Goal: Transaction & Acquisition: Obtain resource

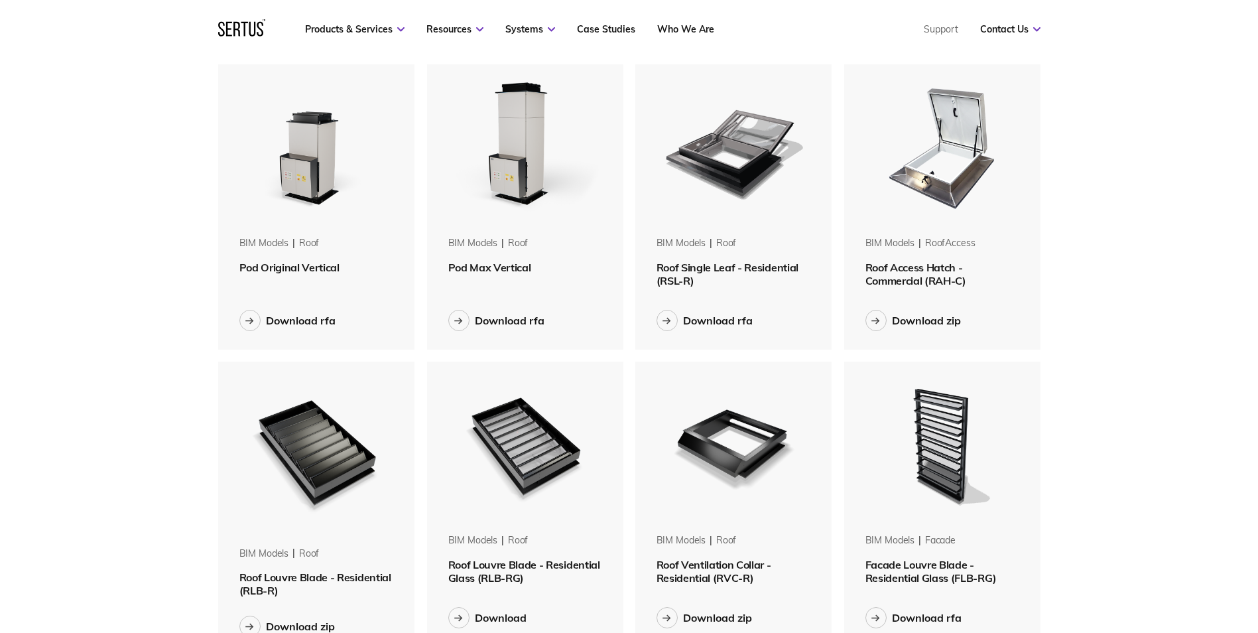
scroll to position [796, 0]
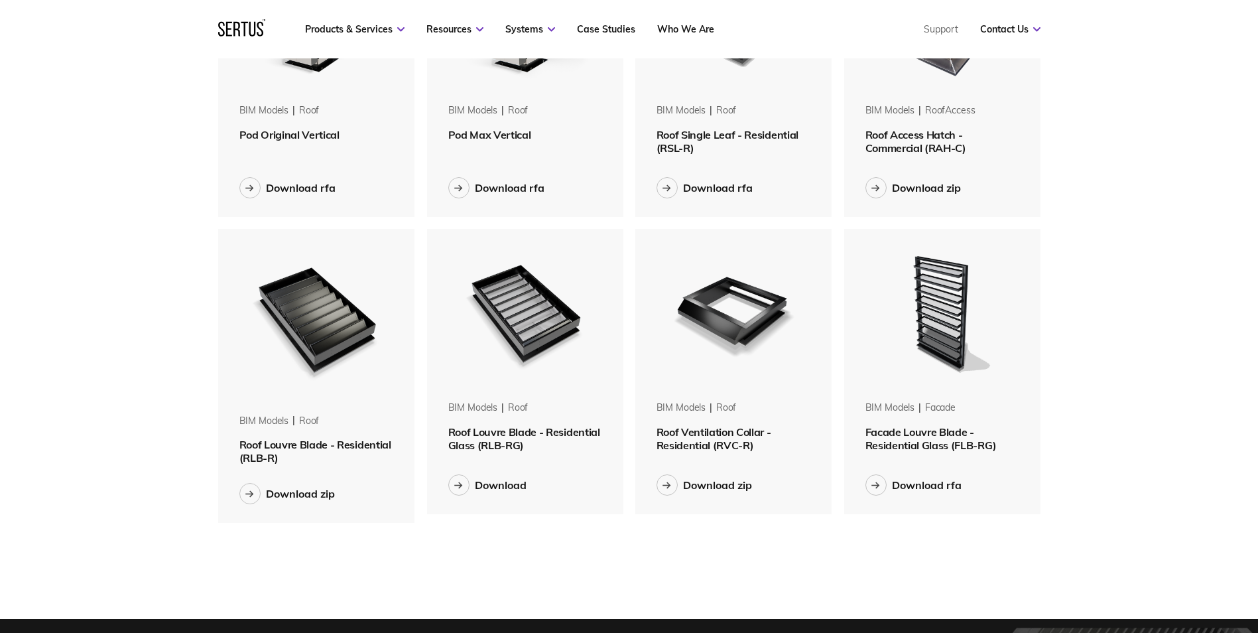
click at [522, 444] on span "Roof Louvre Blade - Residential Glass (RLB-RG)" at bounding box center [524, 438] width 152 height 27
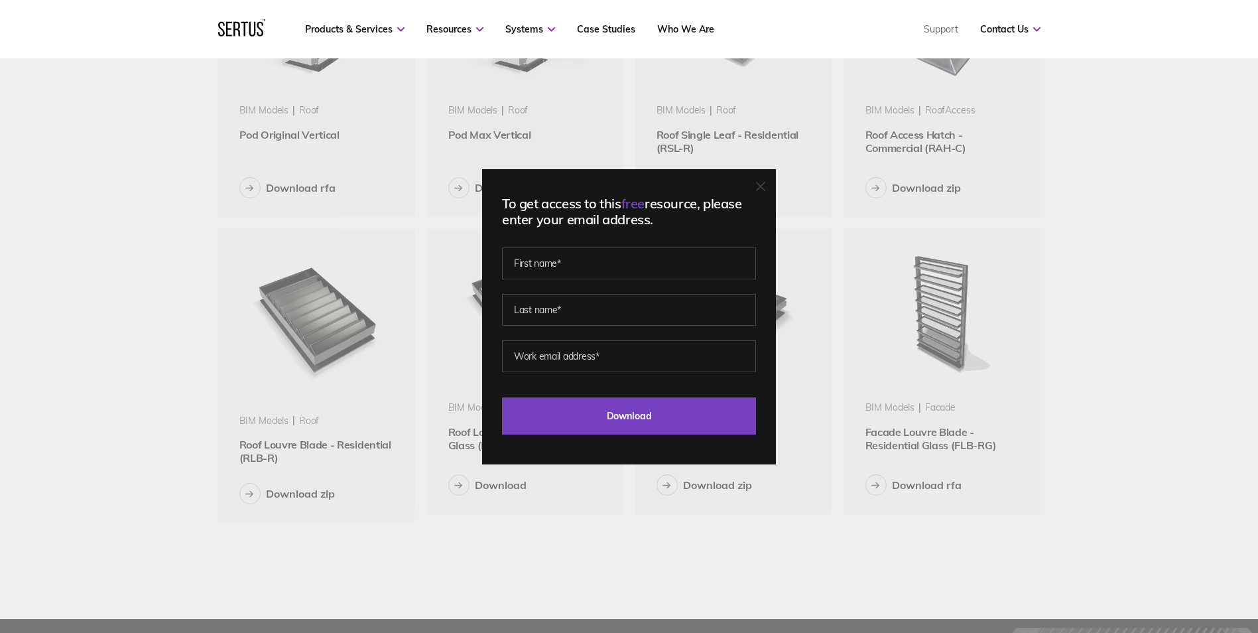
drag, startPoint x: 690, startPoint y: 542, endPoint x: 695, endPoint y: 456, distance: 87.0
click at [688, 540] on div "To get access to this free resource, please enter your email address. Last Down…" at bounding box center [629, 316] width 1258 height 633
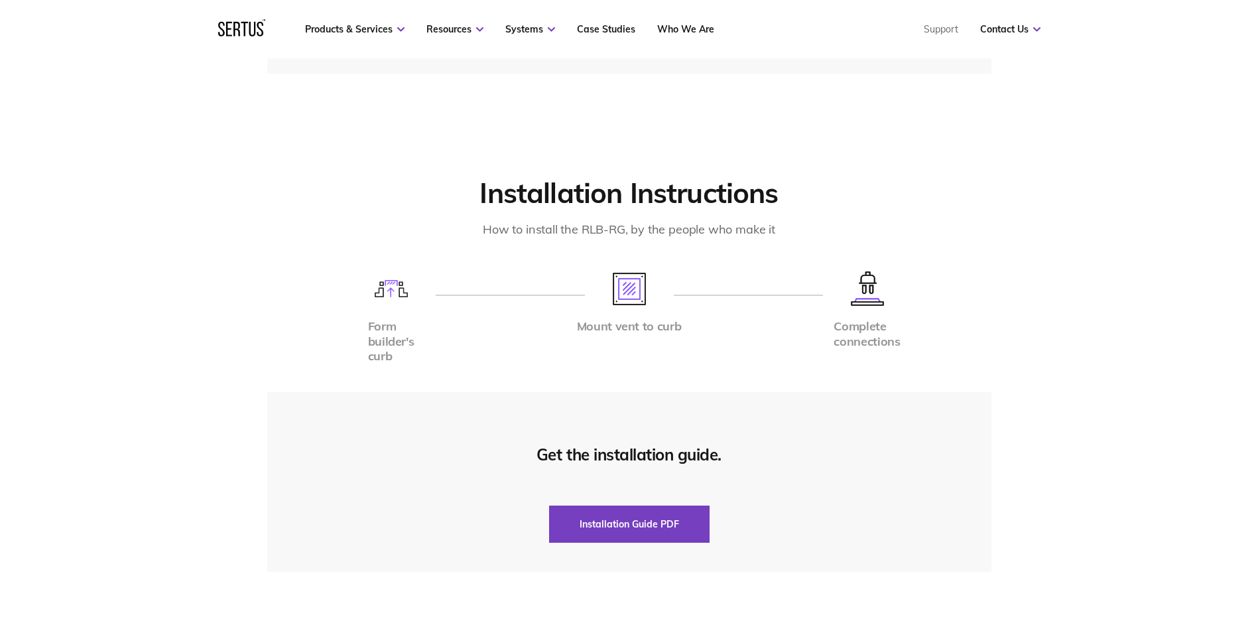
scroll to position [3514, 0]
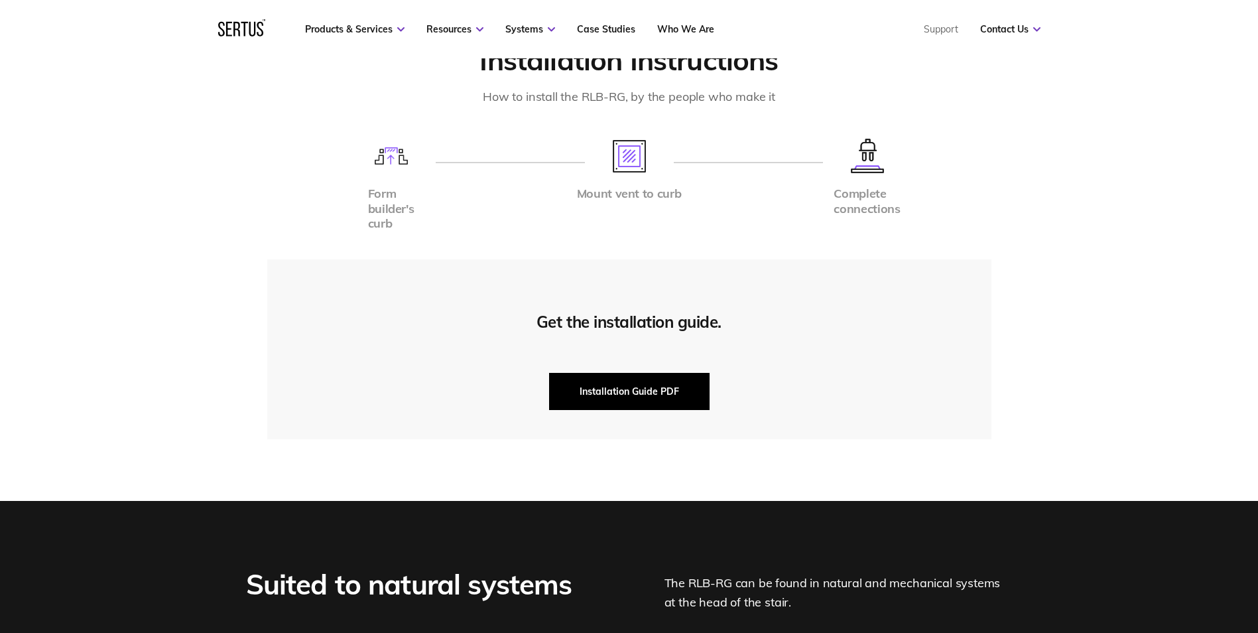
click at [614, 385] on button "Installation Guide PDF" at bounding box center [629, 391] width 160 height 37
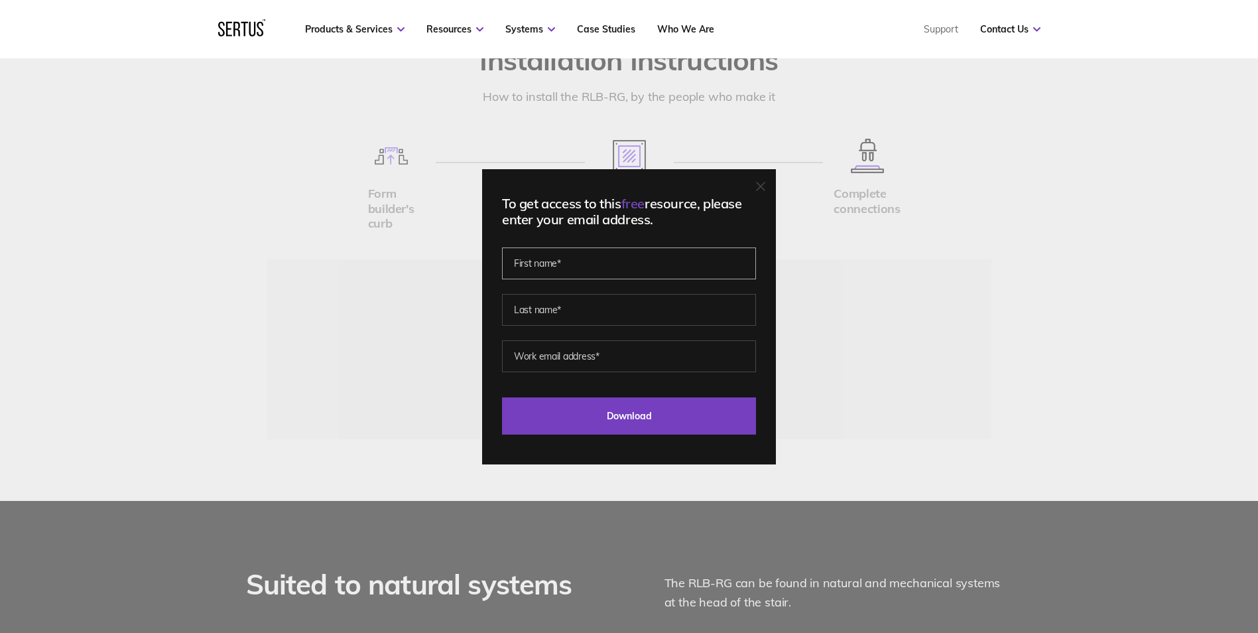
click at [590, 268] on input "text" at bounding box center [629, 263] width 254 height 32
type input "Sofia"
type input "Sergiou"
type input "[EMAIL_ADDRESS][DOMAIN_NAME]"
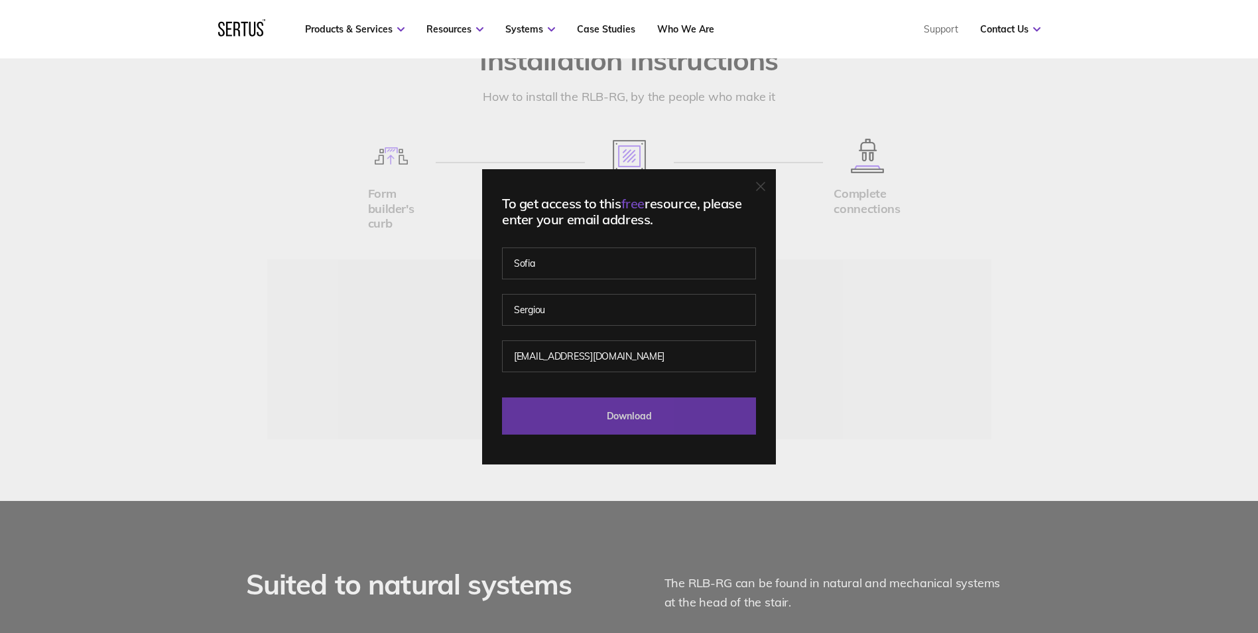
click at [610, 410] on input "Download" at bounding box center [629, 415] width 254 height 37
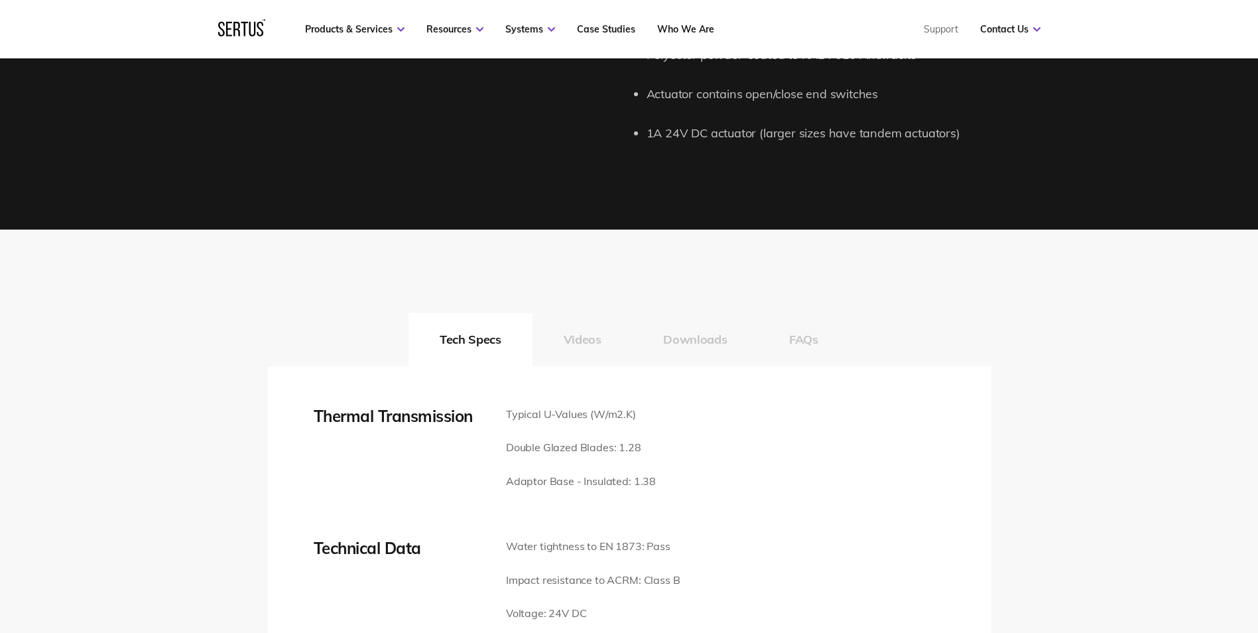
scroll to position [1857, 0]
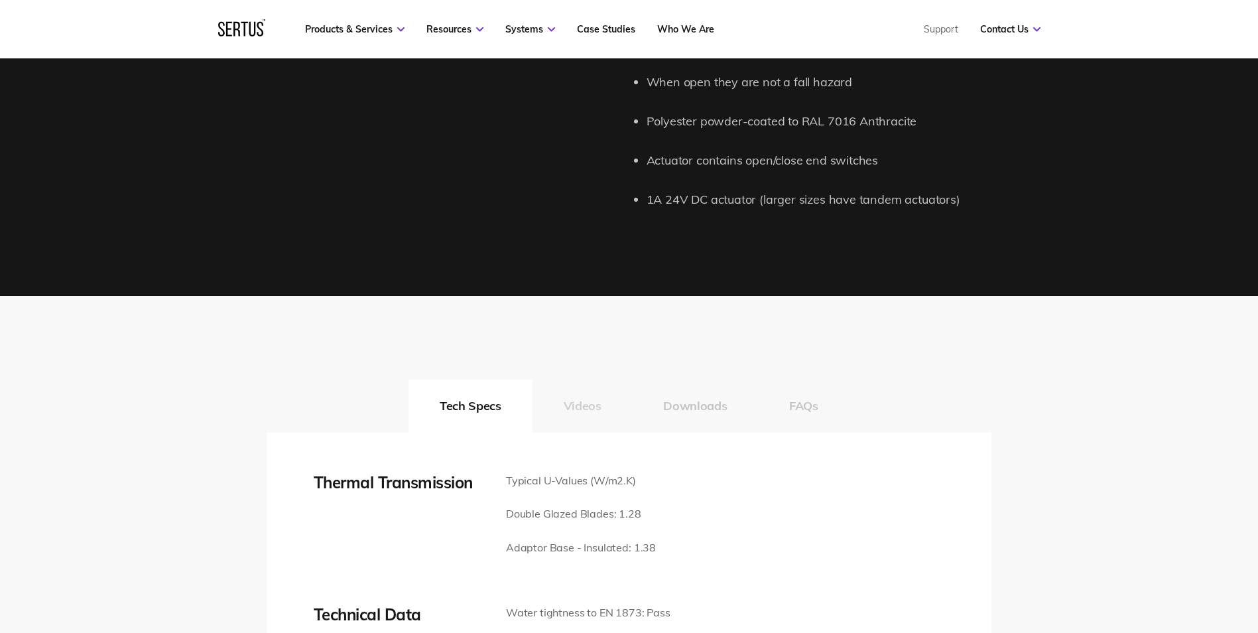
click at [601, 406] on button "Videos" at bounding box center [582, 405] width 100 height 53
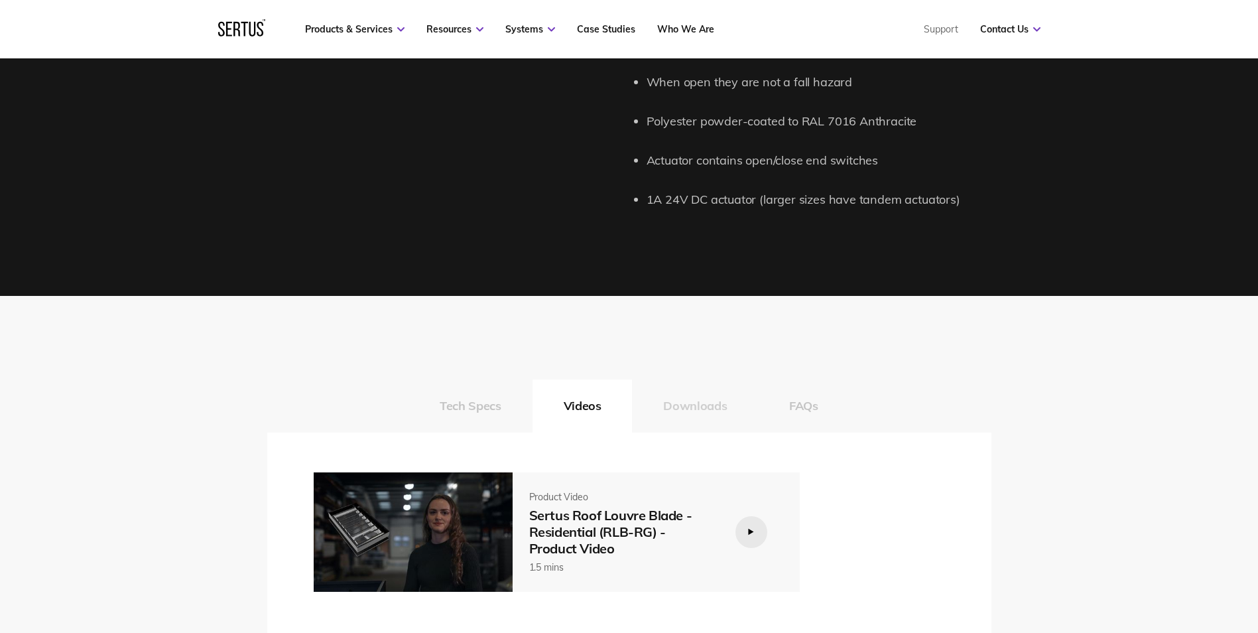
click at [696, 406] on button "Downloads" at bounding box center [695, 405] width 126 height 53
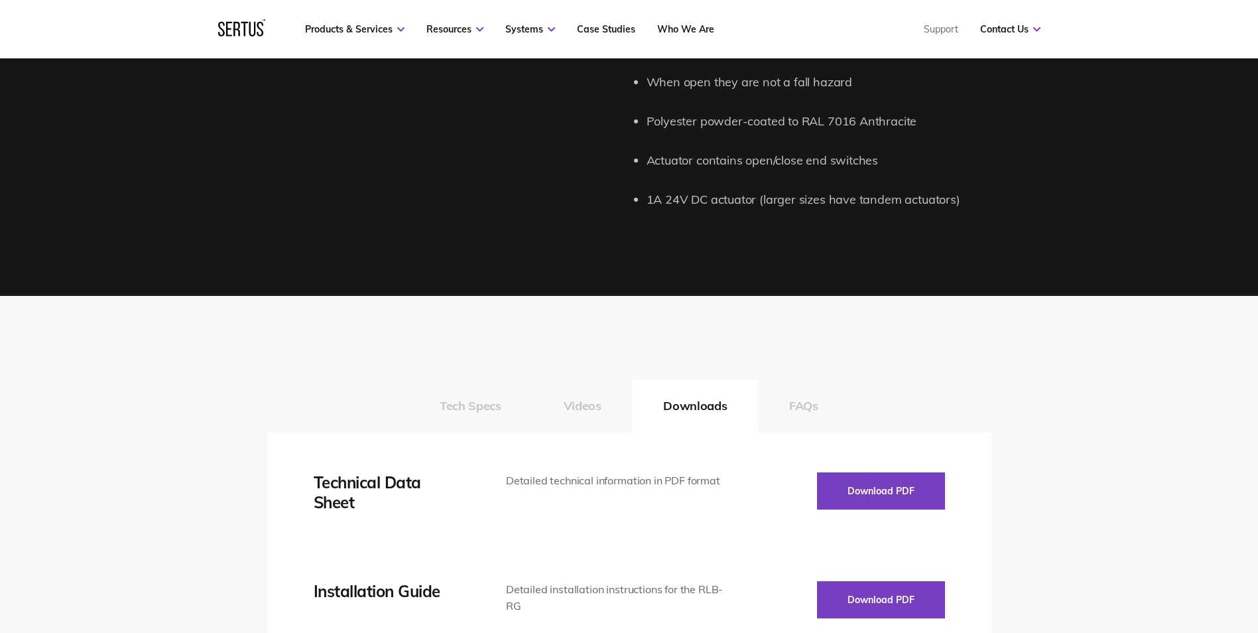
scroll to position [2122, 0]
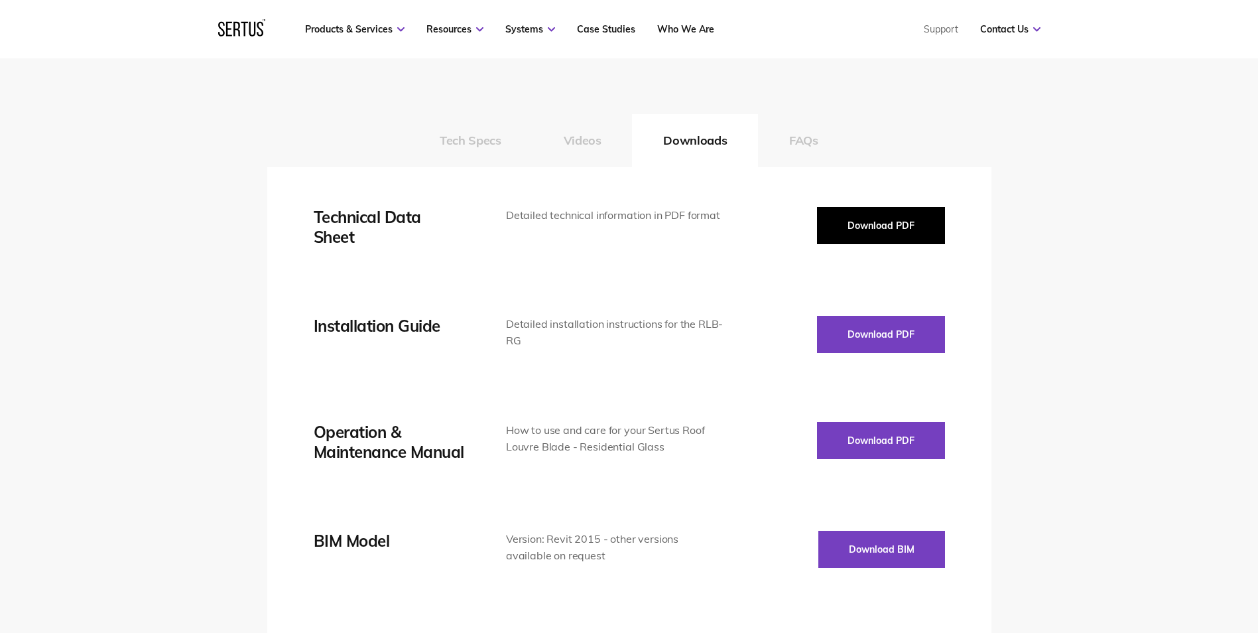
click at [870, 224] on button "Download PDF" at bounding box center [881, 225] width 128 height 37
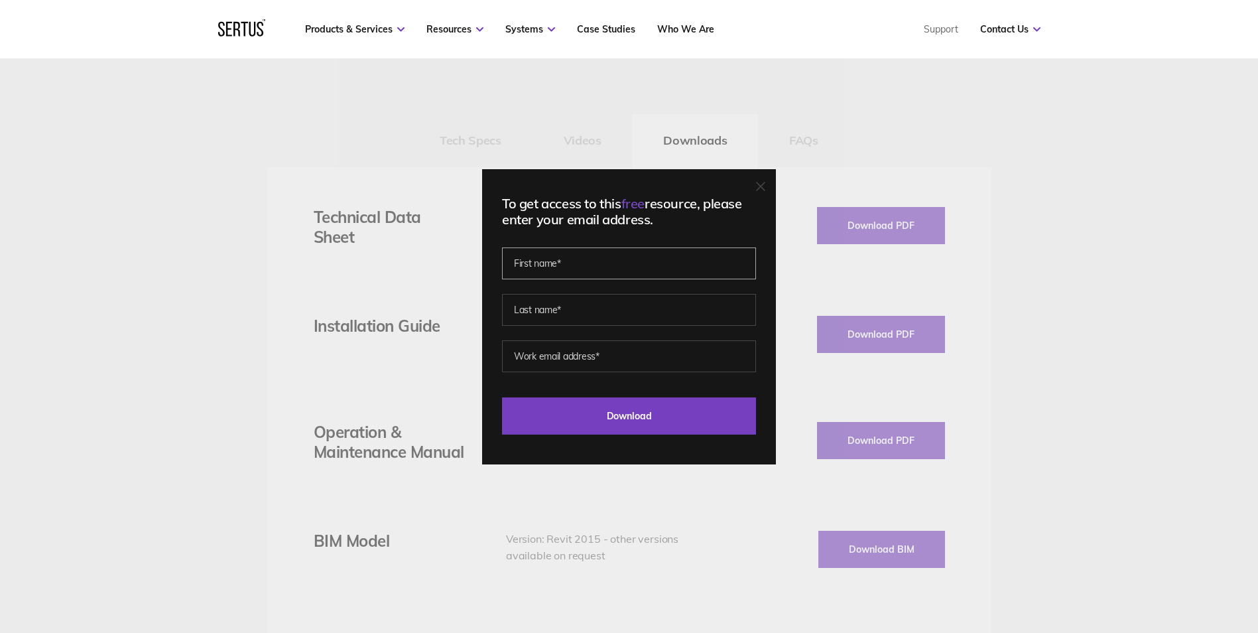
click at [606, 258] on input "text" at bounding box center [629, 263] width 254 height 32
type input "Sofia"
type input "Sergiou"
type input "[EMAIL_ADDRESS][DOMAIN_NAME]"
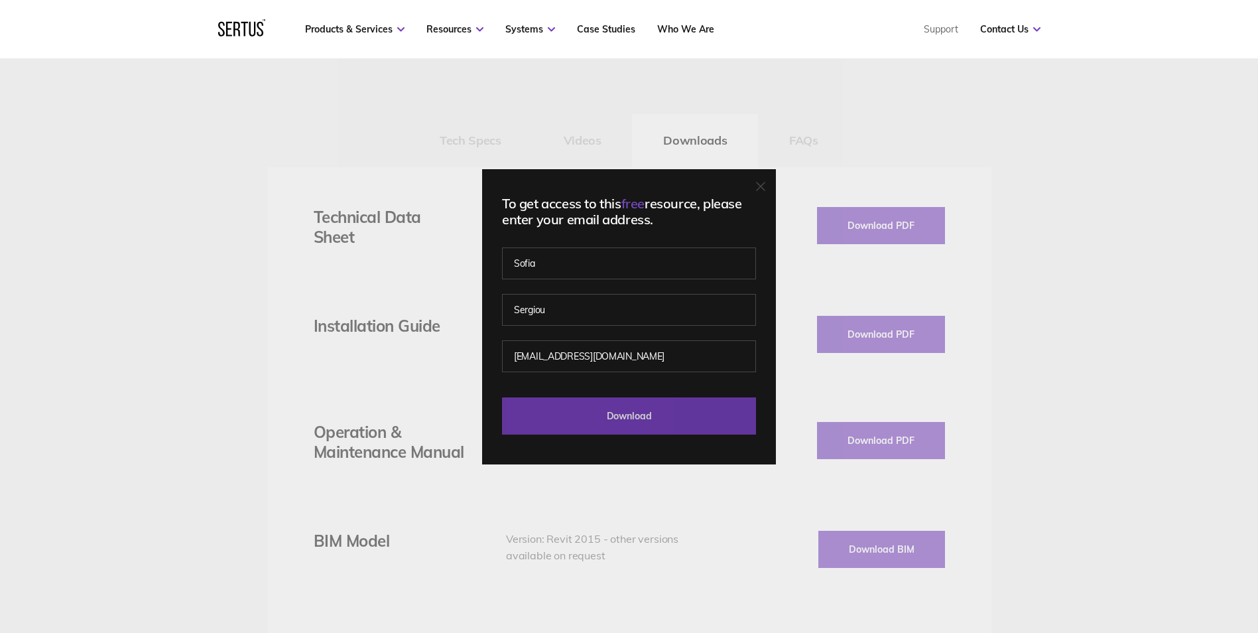
click at [617, 404] on input "Download" at bounding box center [629, 415] width 254 height 37
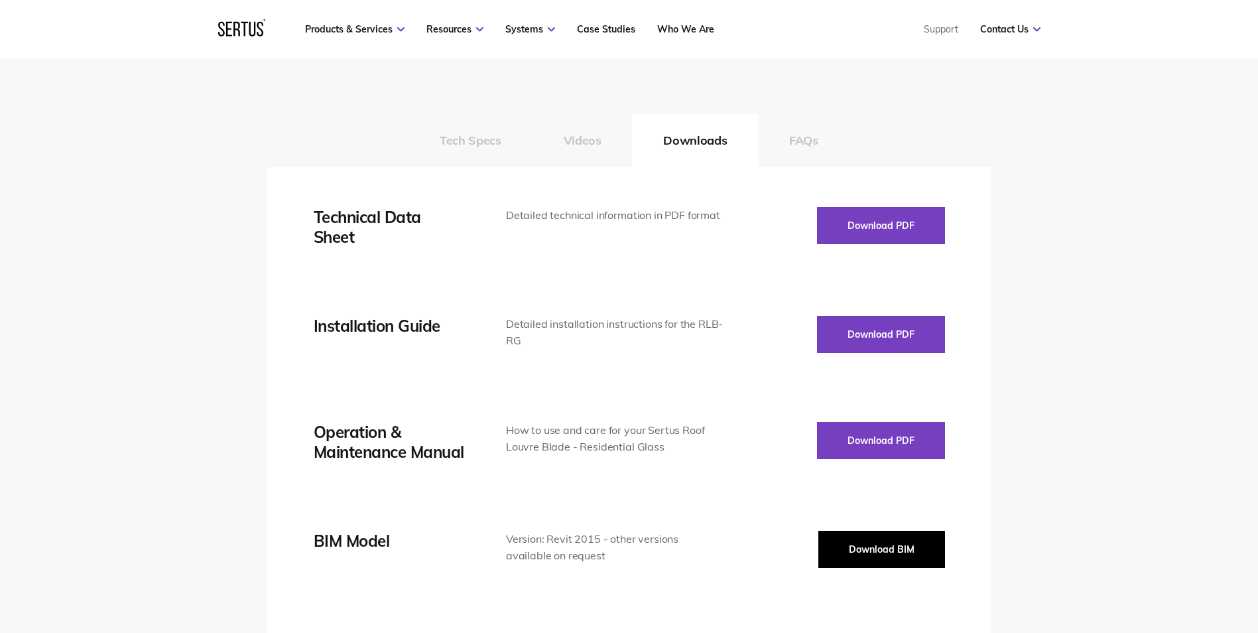
click at [898, 548] on button "Download BIM" at bounding box center [881, 548] width 127 height 37
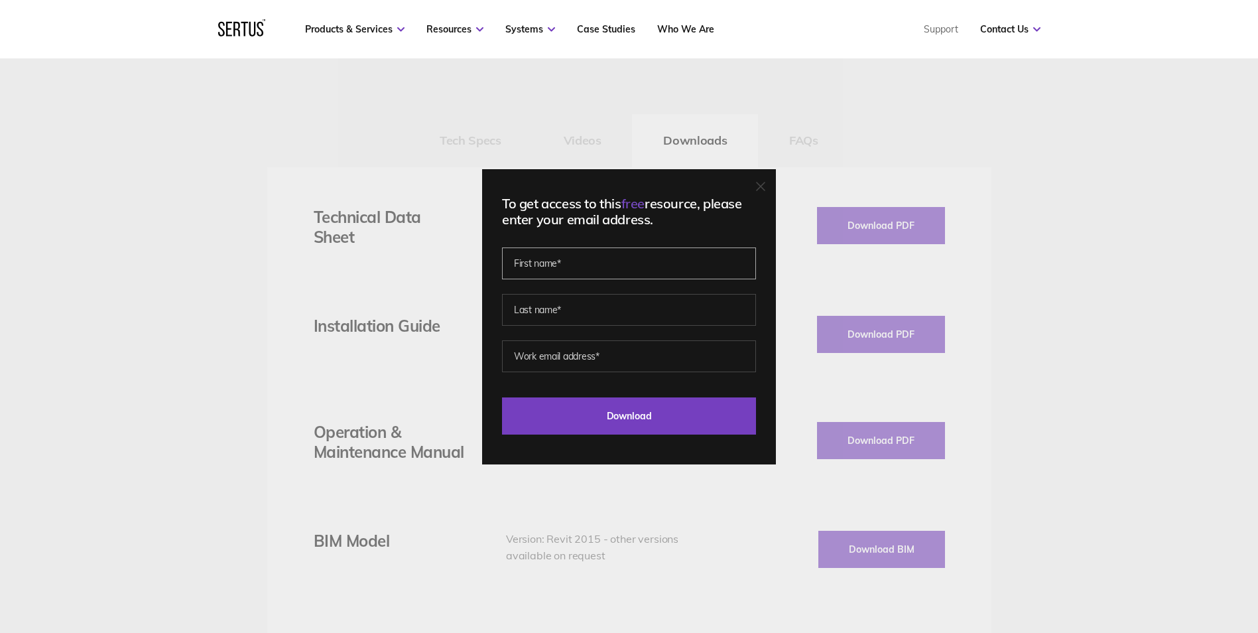
click at [562, 259] on input "text" at bounding box center [629, 263] width 254 height 32
type input "Sofia"
type input "Sergiou"
type input "[EMAIL_ADDRESS][DOMAIN_NAME]"
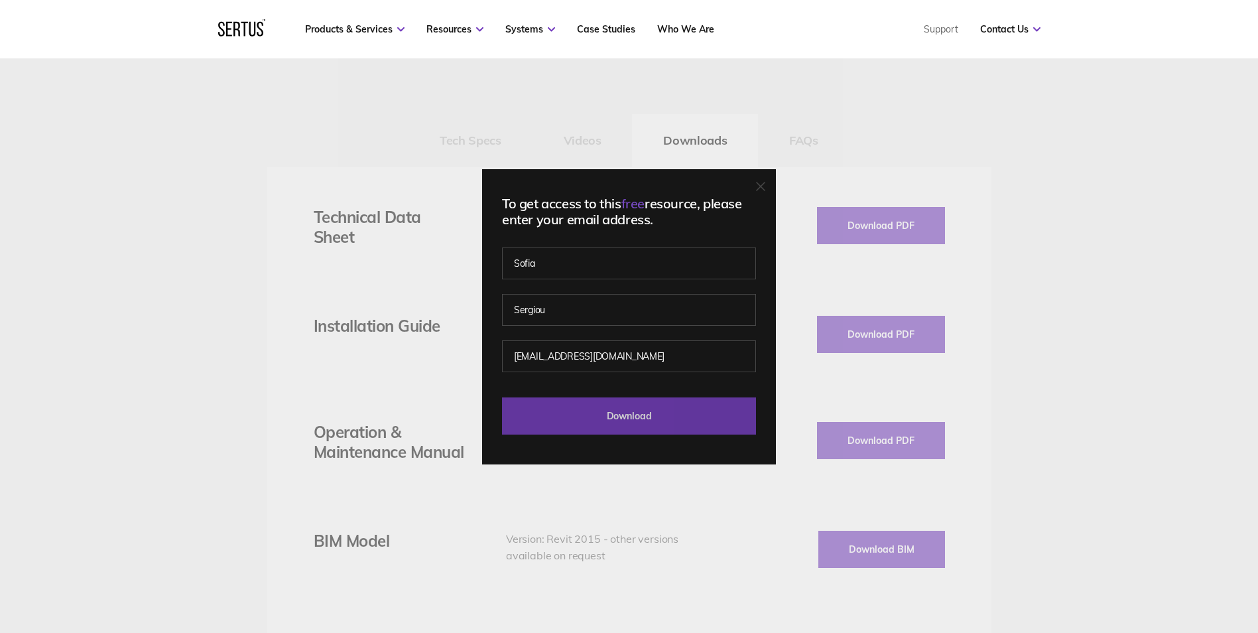
click at [631, 414] on input "Download" at bounding box center [629, 415] width 254 height 37
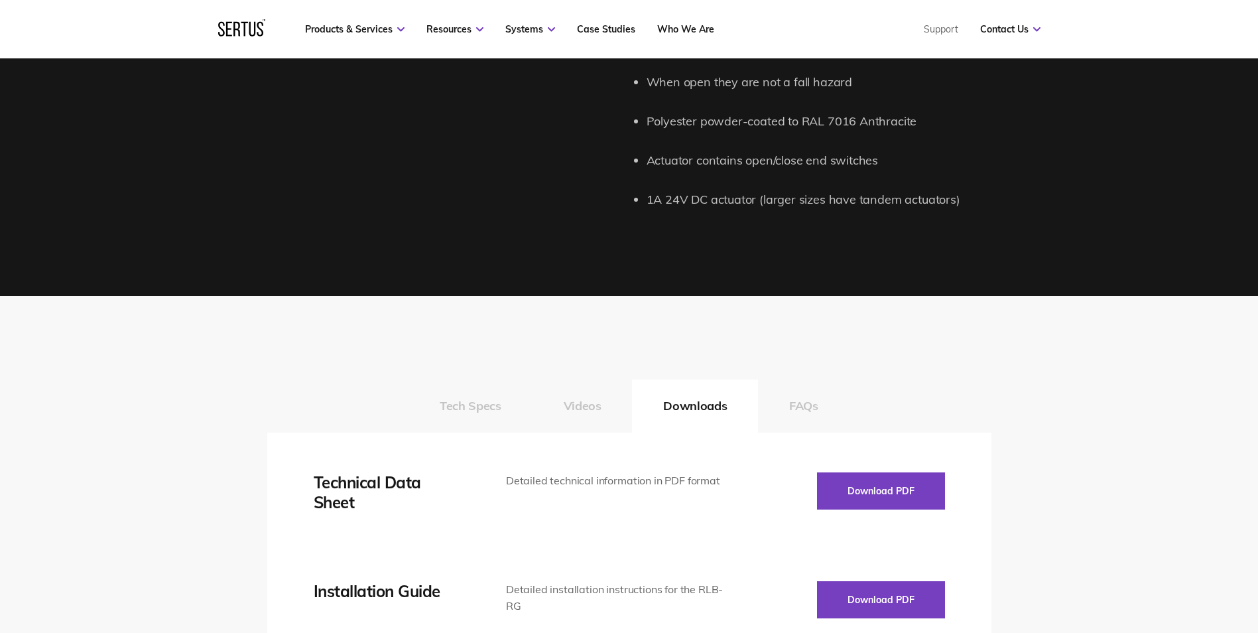
scroll to position [1790, 0]
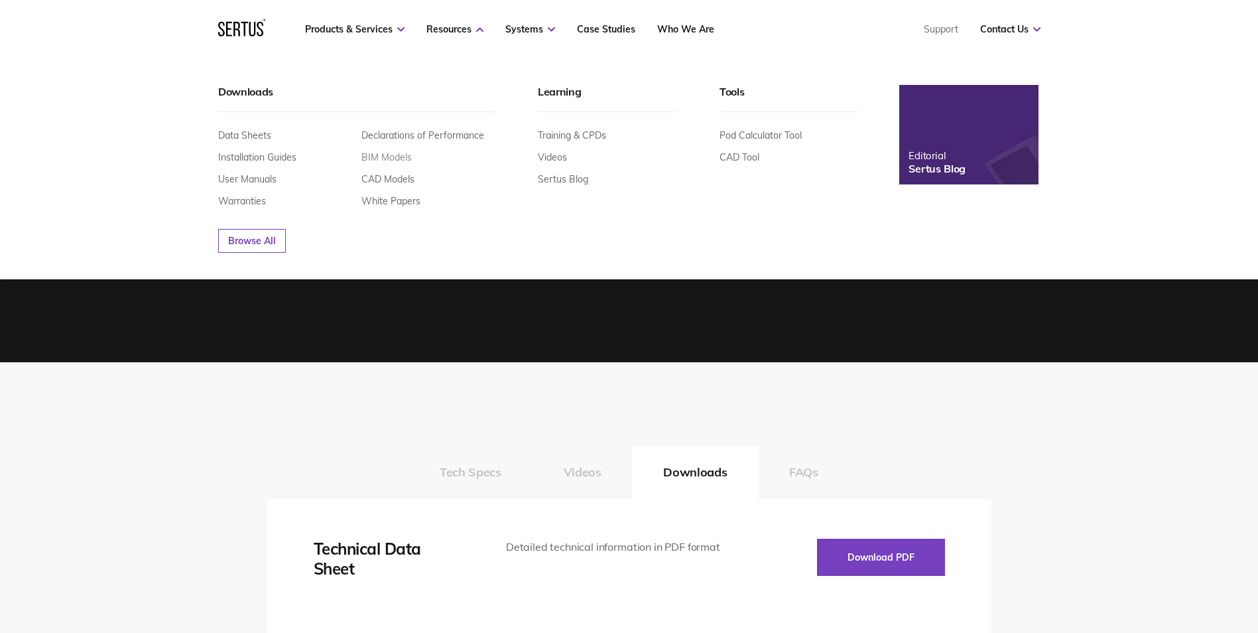
click at [391, 157] on link "BIM Models" at bounding box center [386, 157] width 50 height 12
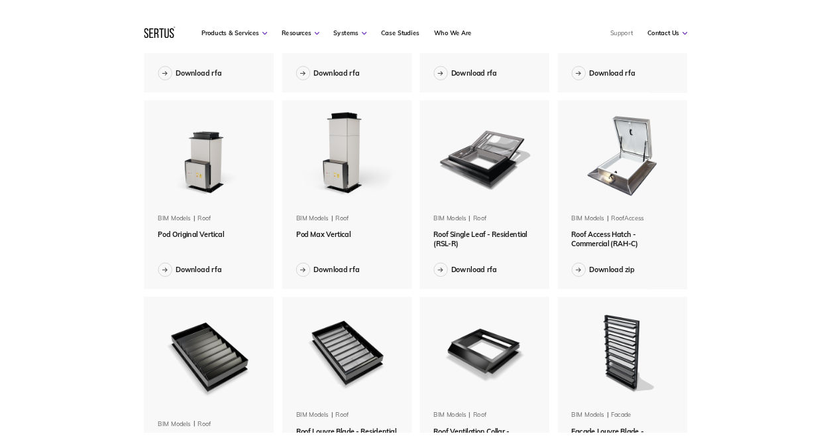
scroll to position [729, 0]
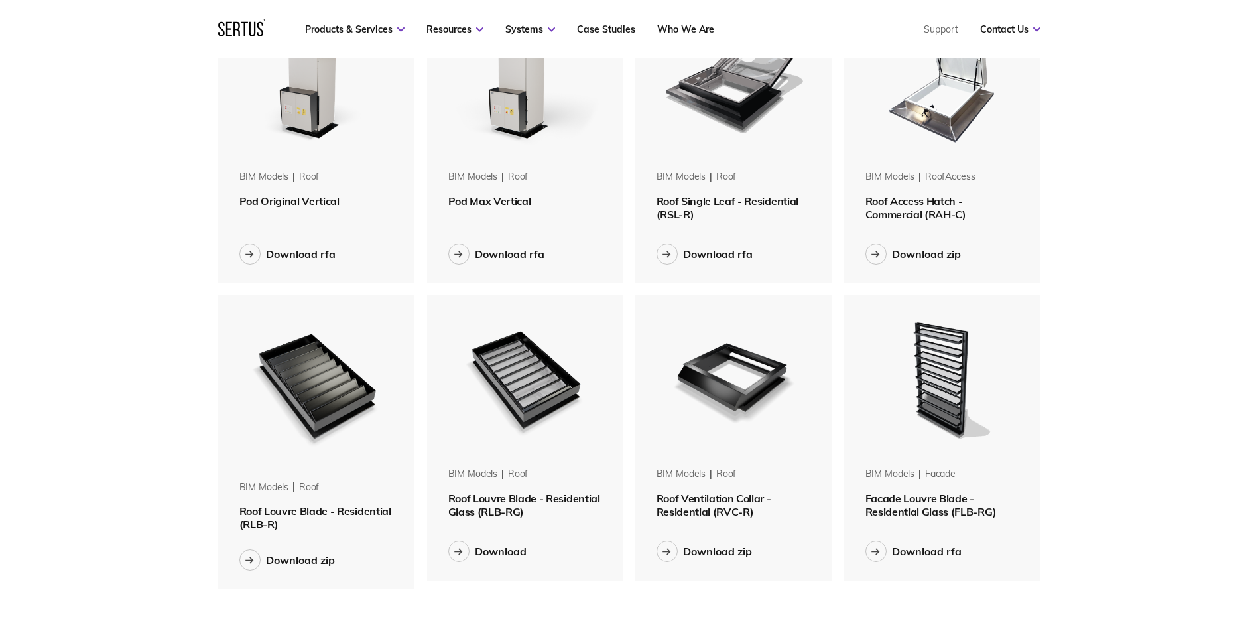
click at [499, 511] on span "Roof Louvre Blade - Residential Glass (RLB-RG)" at bounding box center [524, 504] width 152 height 27
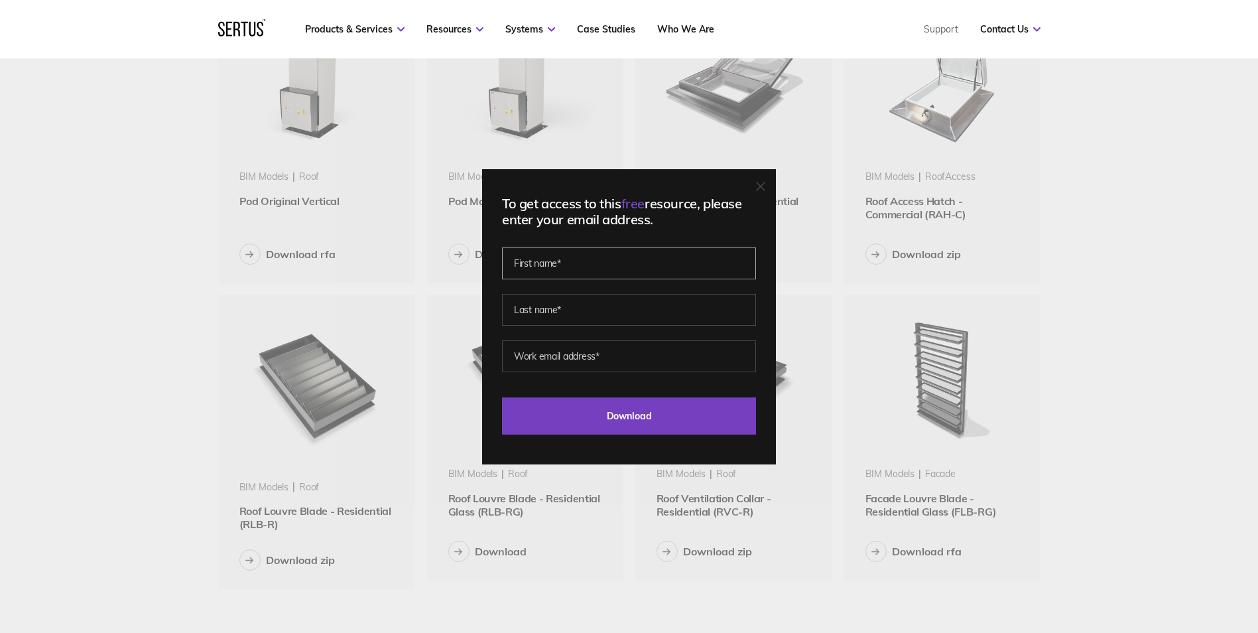
click at [552, 273] on input "text" at bounding box center [629, 263] width 254 height 32
type input "Sofia"
type input "Sergiou"
type input "[EMAIL_ADDRESS][DOMAIN_NAME]"
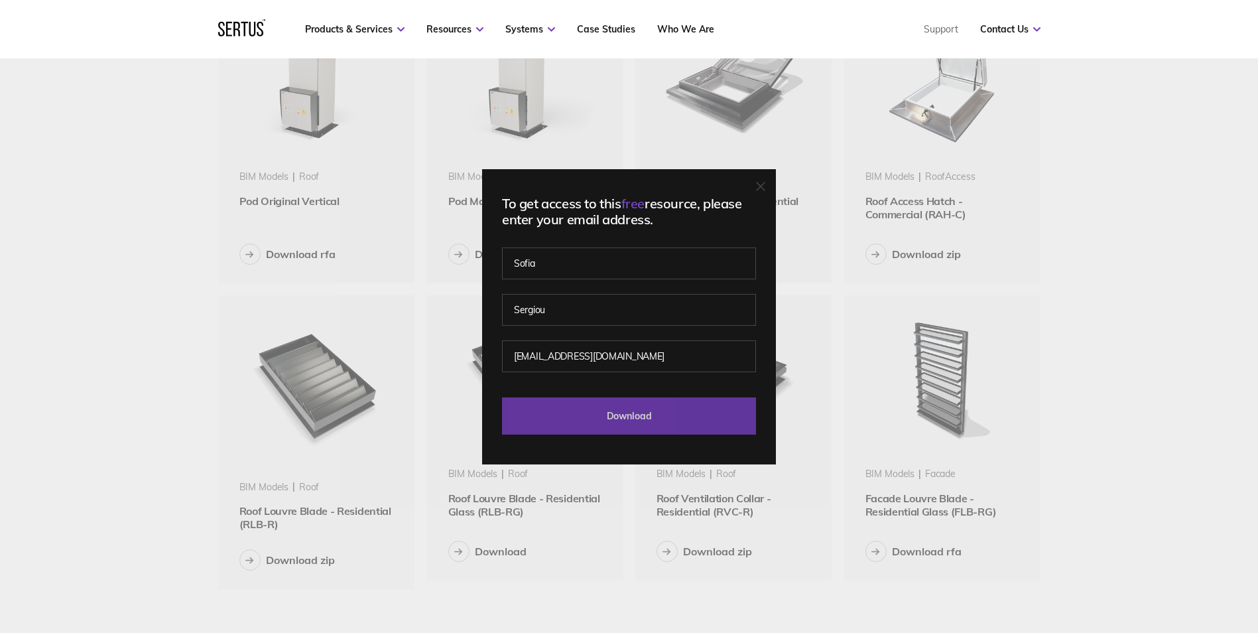
click at [568, 420] on input "Download" at bounding box center [629, 415] width 254 height 37
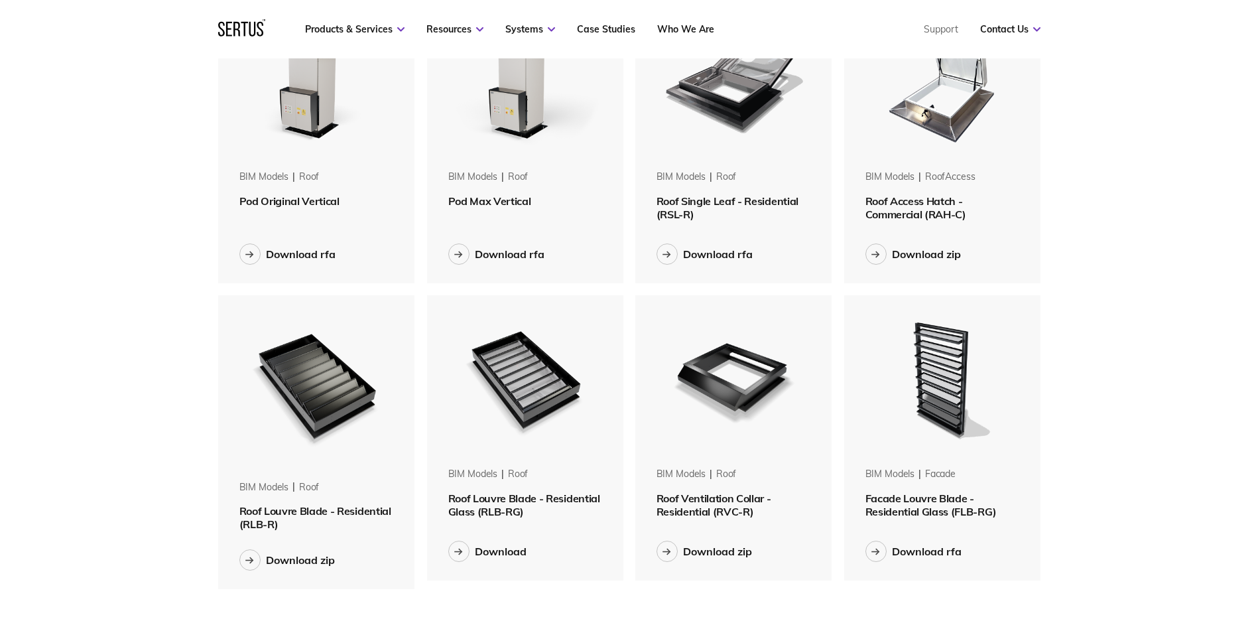
click at [702, 501] on span "Roof Ventilation Collar - Residential (RVC-R)" at bounding box center [713, 504] width 115 height 27
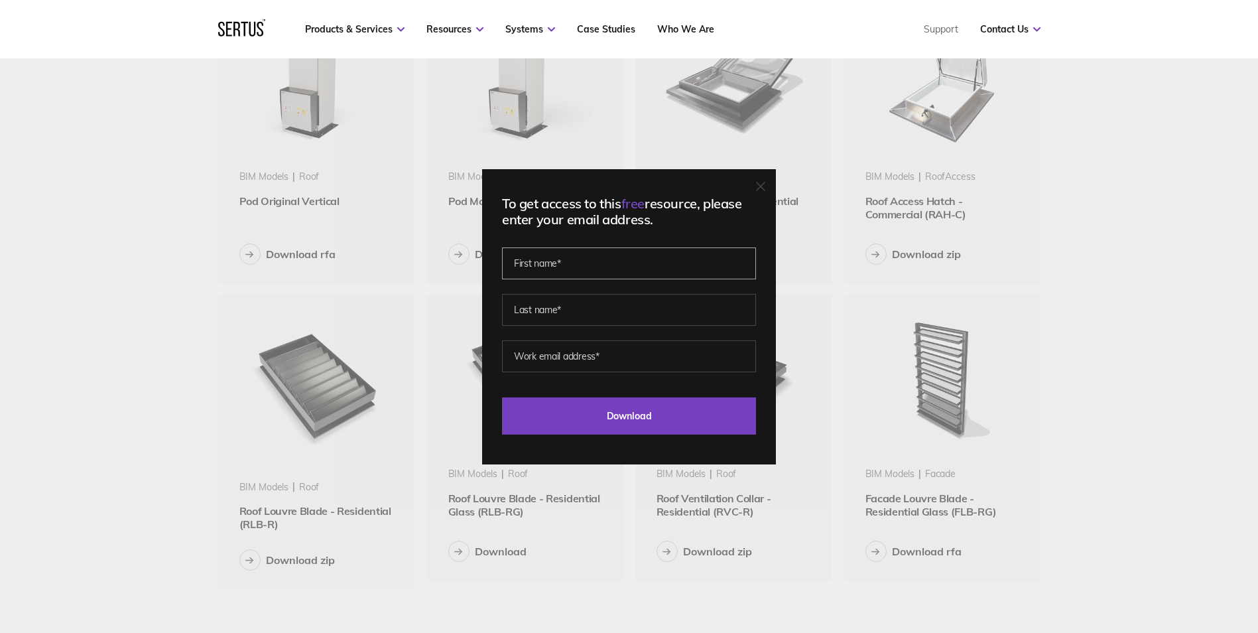
click at [548, 263] on input "text" at bounding box center [629, 263] width 254 height 32
type input "Sofia"
type input "Sergiou"
type input "[EMAIL_ADDRESS][DOMAIN_NAME]"
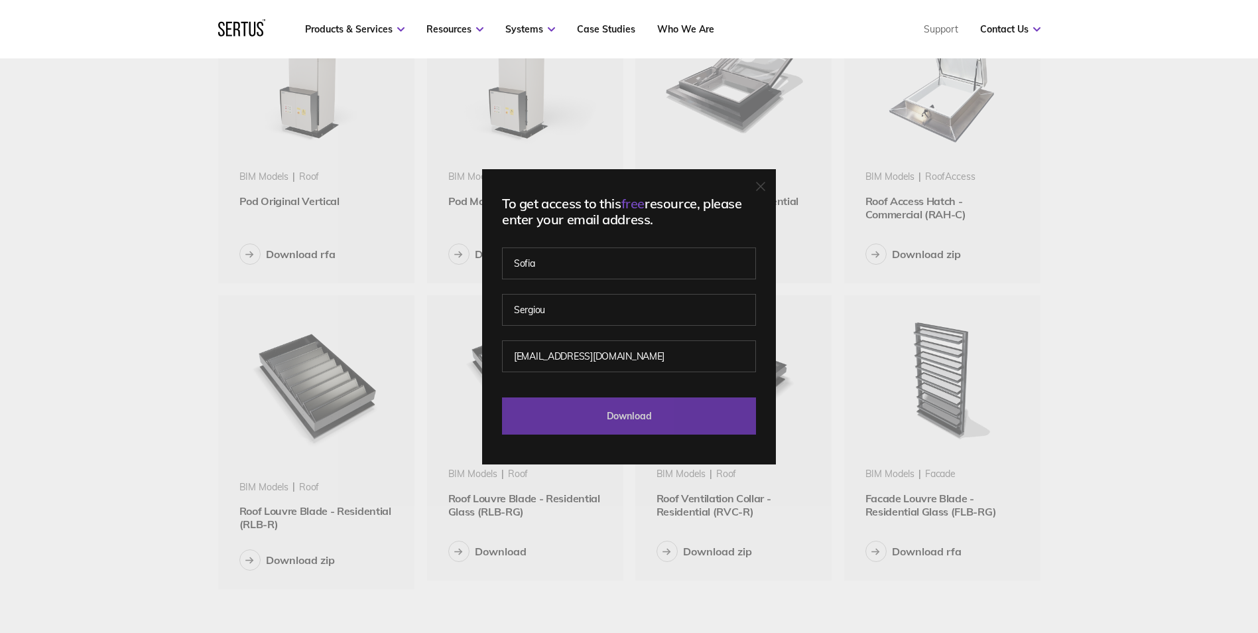
click at [603, 423] on input "Download" at bounding box center [629, 415] width 254 height 37
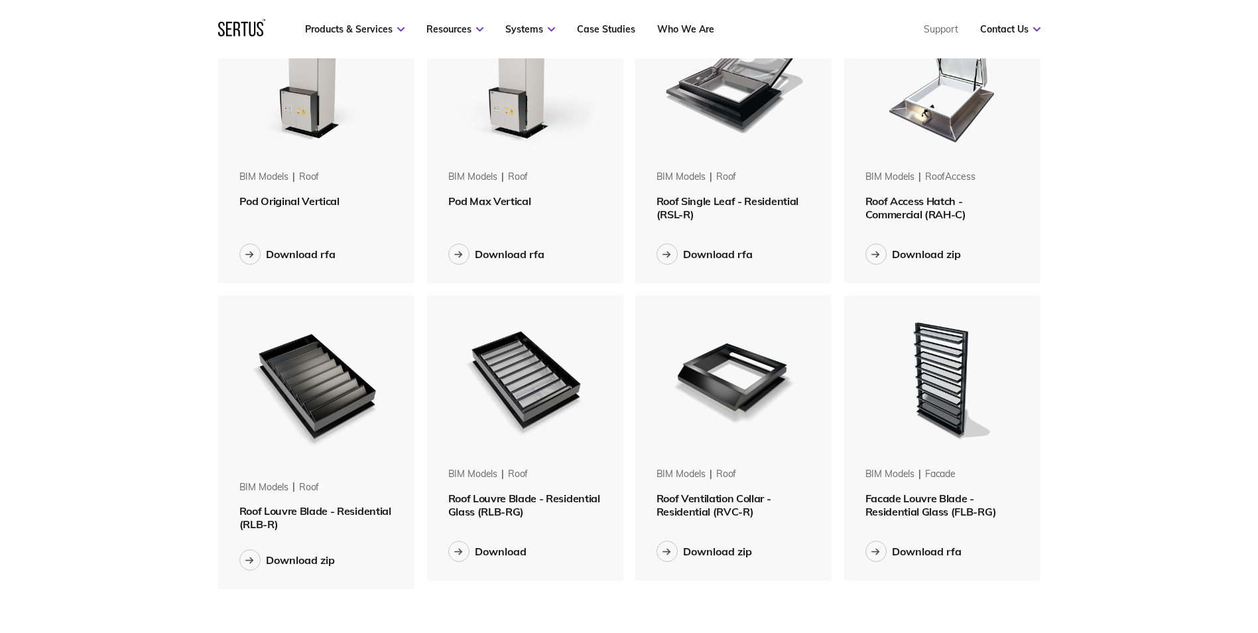
scroll to position [1197, 843]
